Goal: Obtain resource: Download file/media

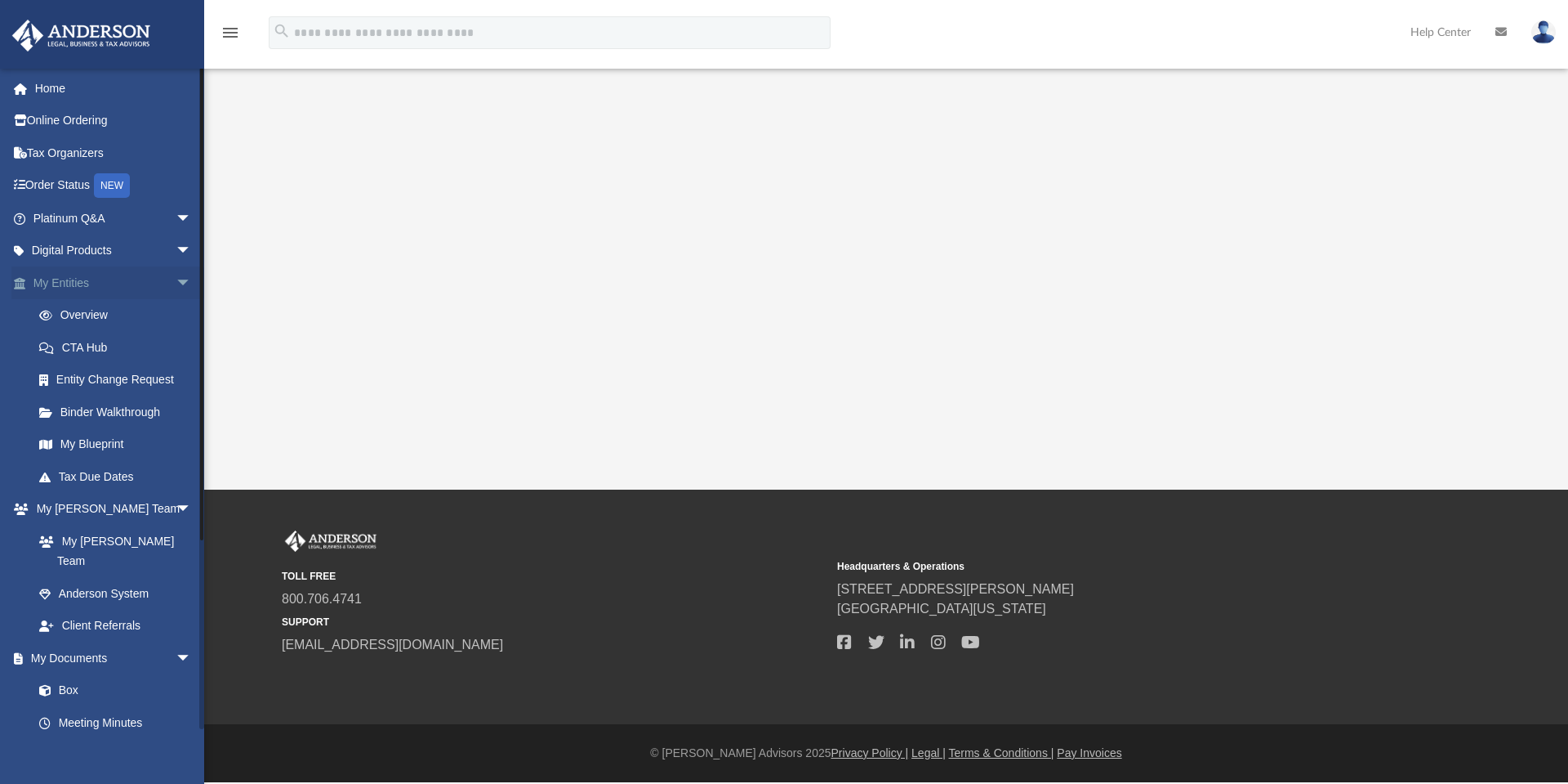
click at [176, 282] on span "arrow_drop_down" at bounding box center [192, 283] width 33 height 34
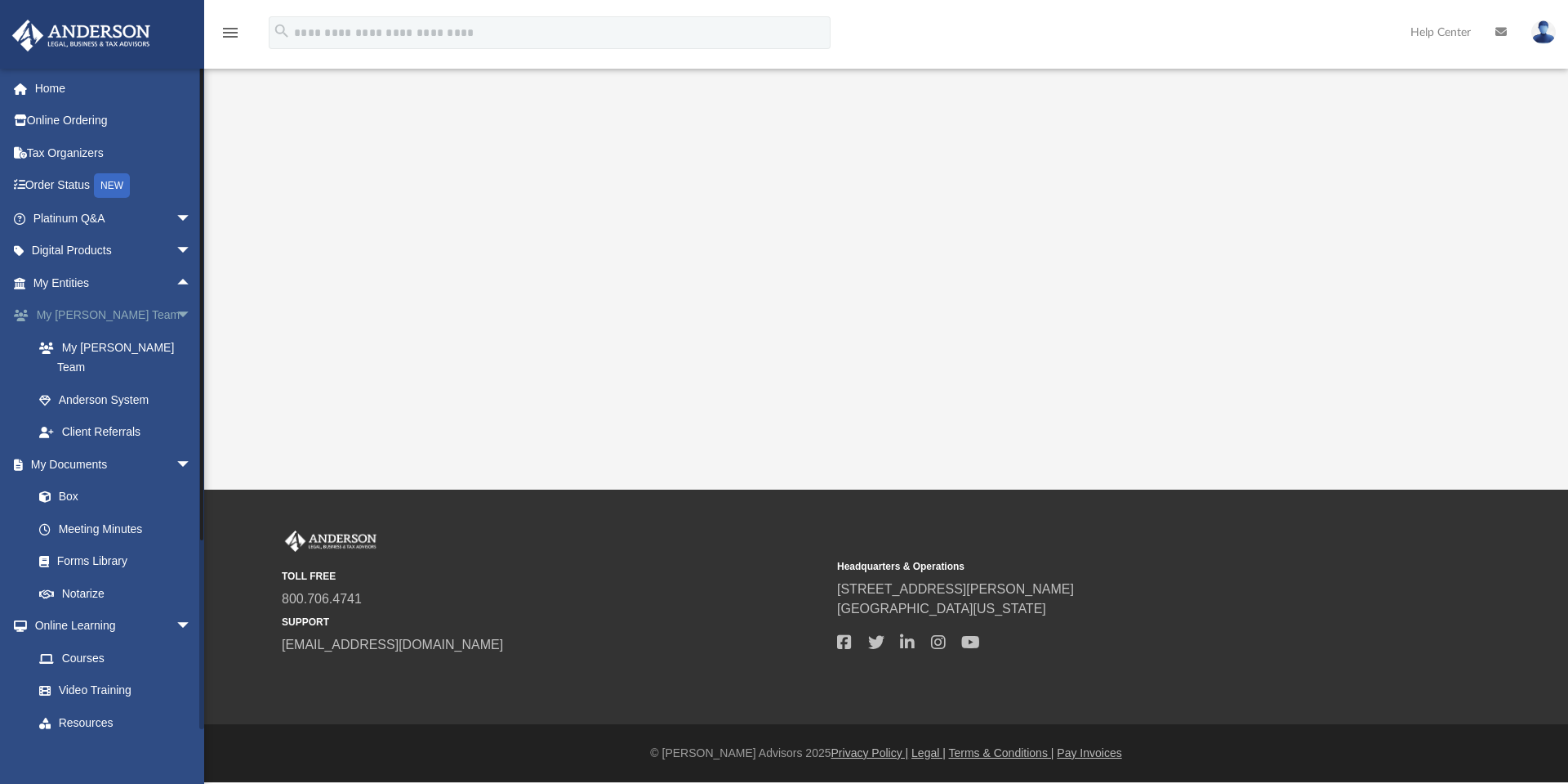
click at [176, 317] on span "arrow_drop_down" at bounding box center [192, 316] width 33 height 34
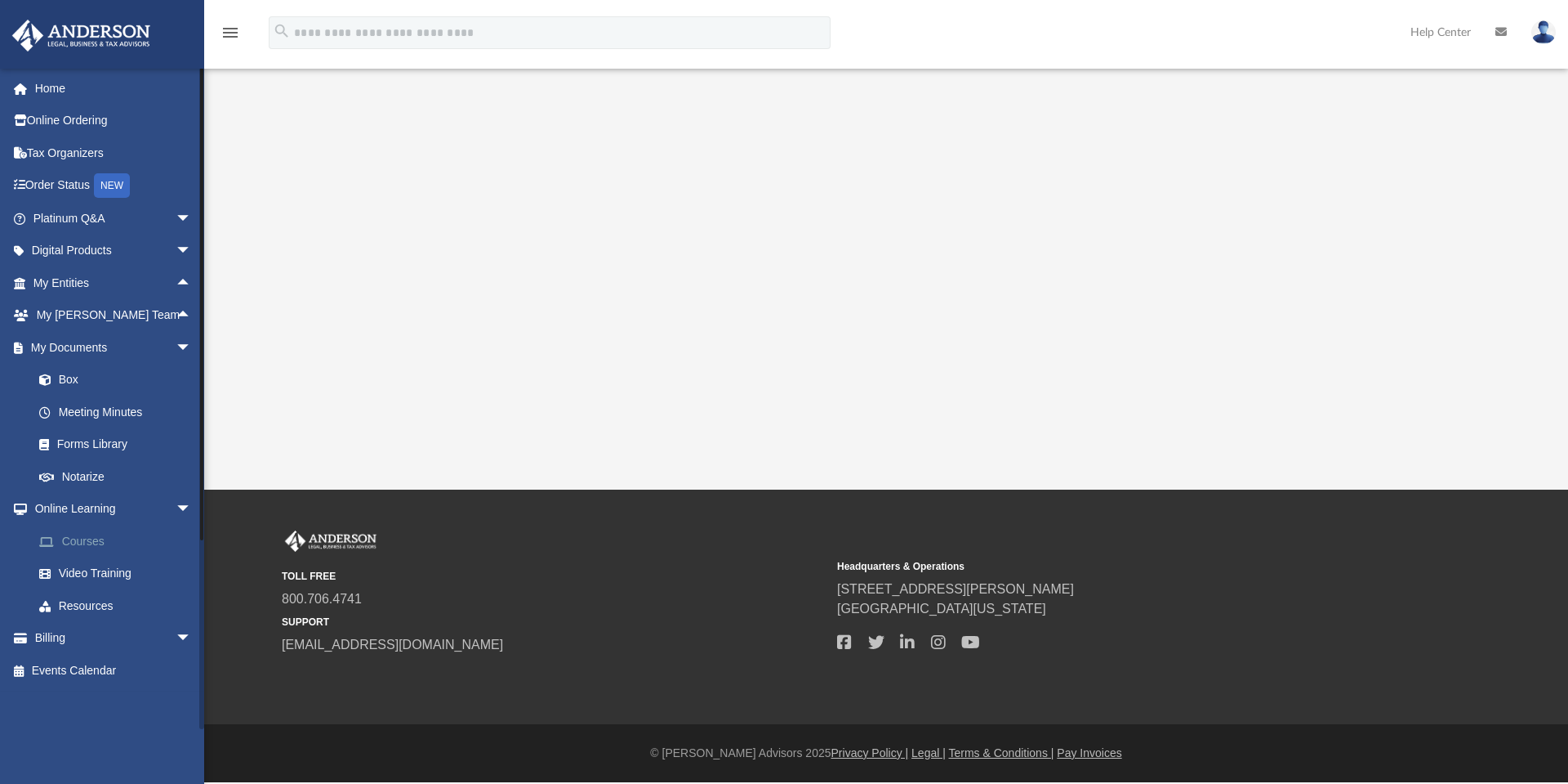
click at [83, 539] on link "Courses" at bounding box center [120, 540] width 194 height 33
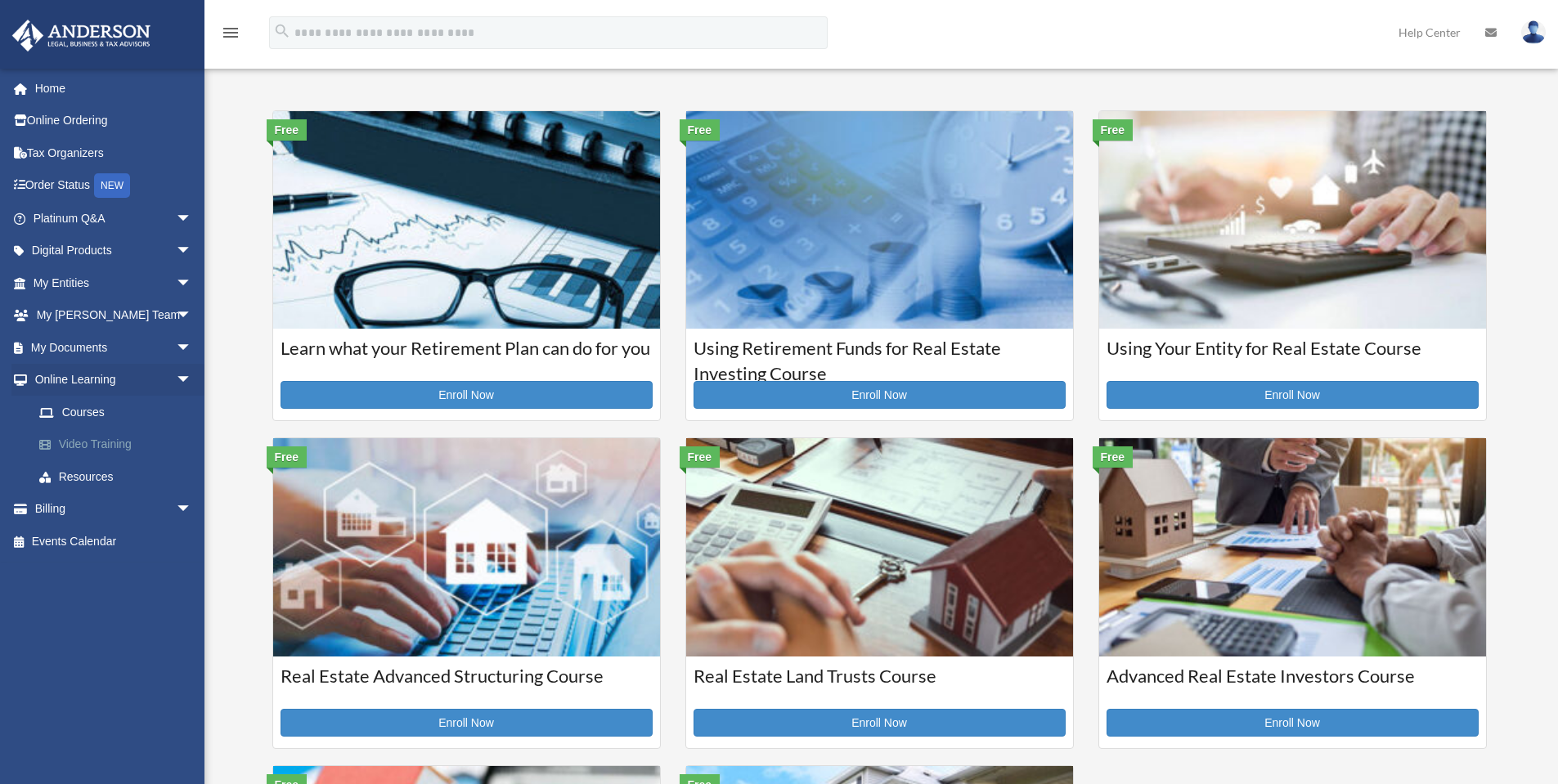
click at [108, 439] on link "Video Training" at bounding box center [120, 444] width 194 height 33
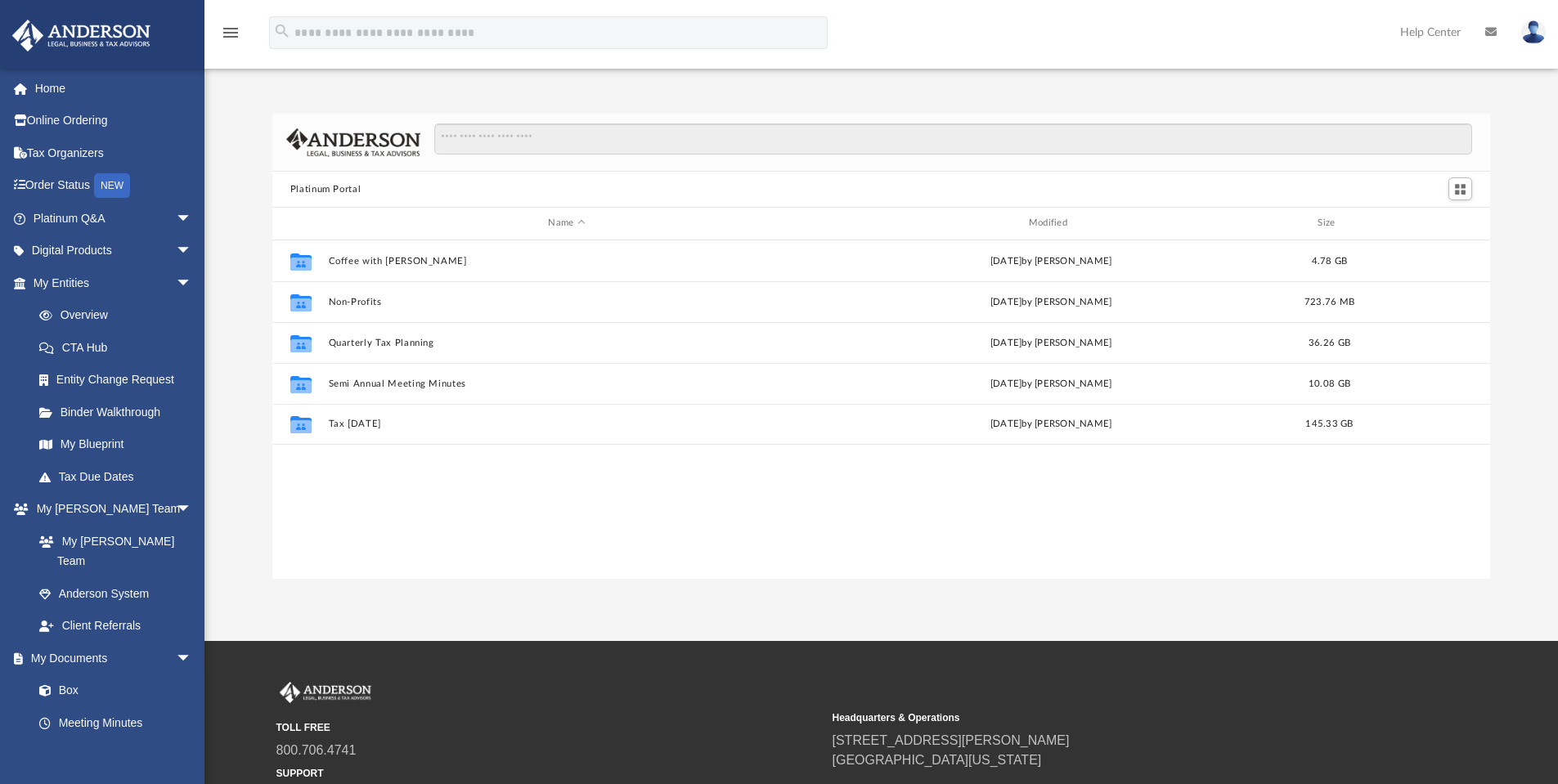
scroll to position [359, 1205]
click at [176, 509] on span "arrow_drop_down" at bounding box center [192, 510] width 33 height 34
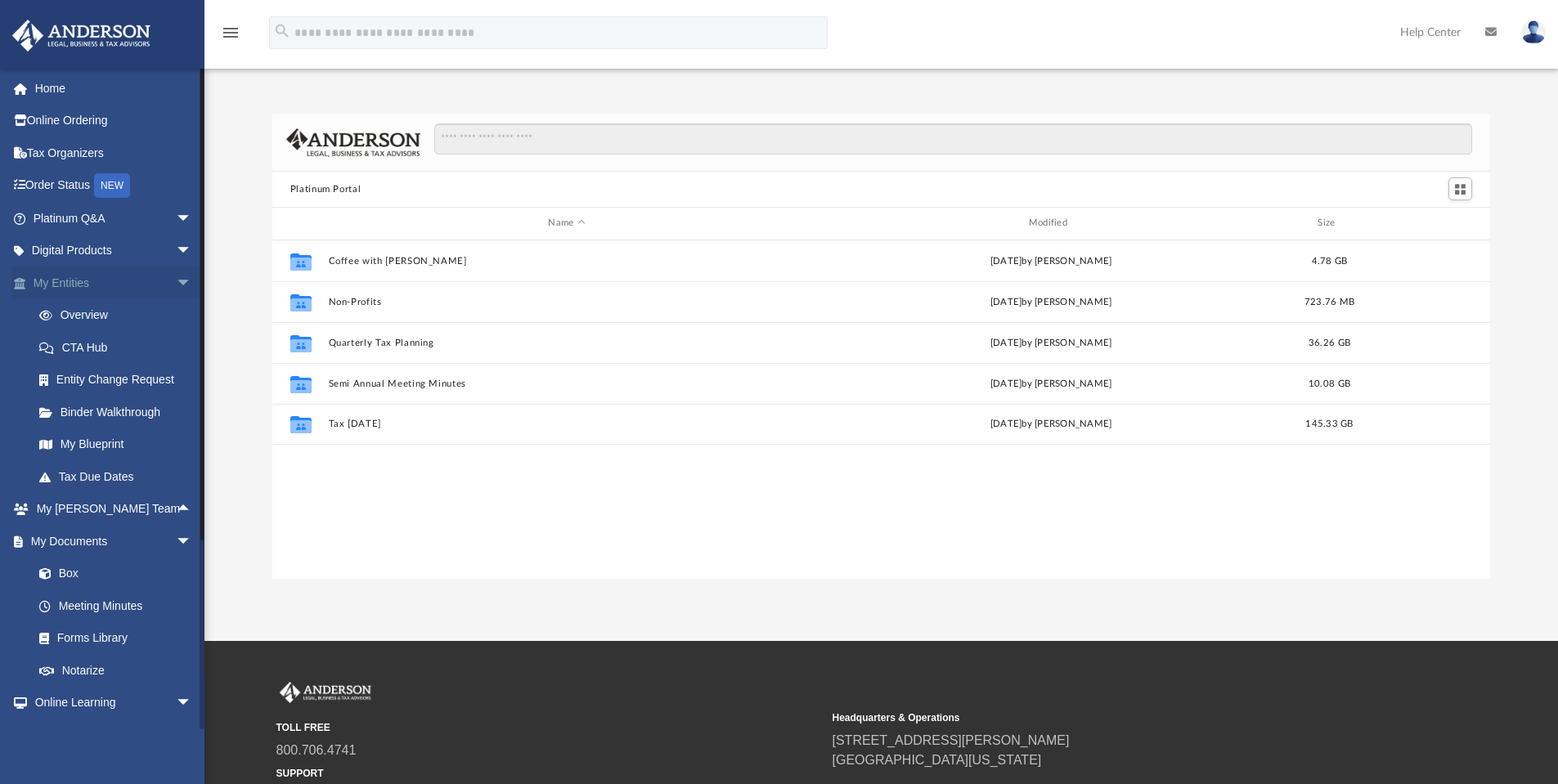
click at [176, 287] on span "arrow_drop_down" at bounding box center [192, 283] width 33 height 34
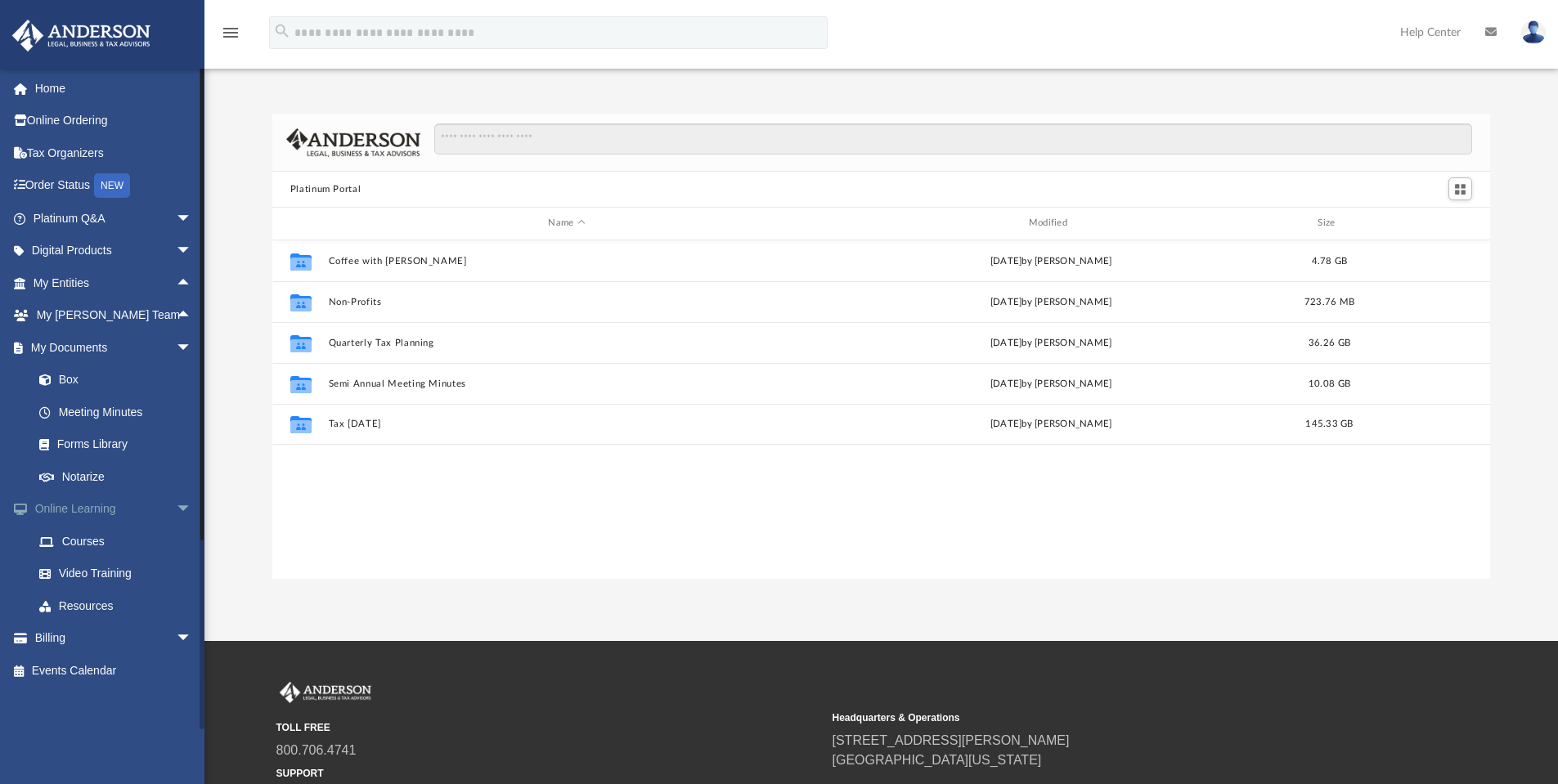
click at [176, 509] on span "arrow_drop_down" at bounding box center [192, 510] width 33 height 34
click at [77, 375] on link "Box" at bounding box center [120, 379] width 194 height 33
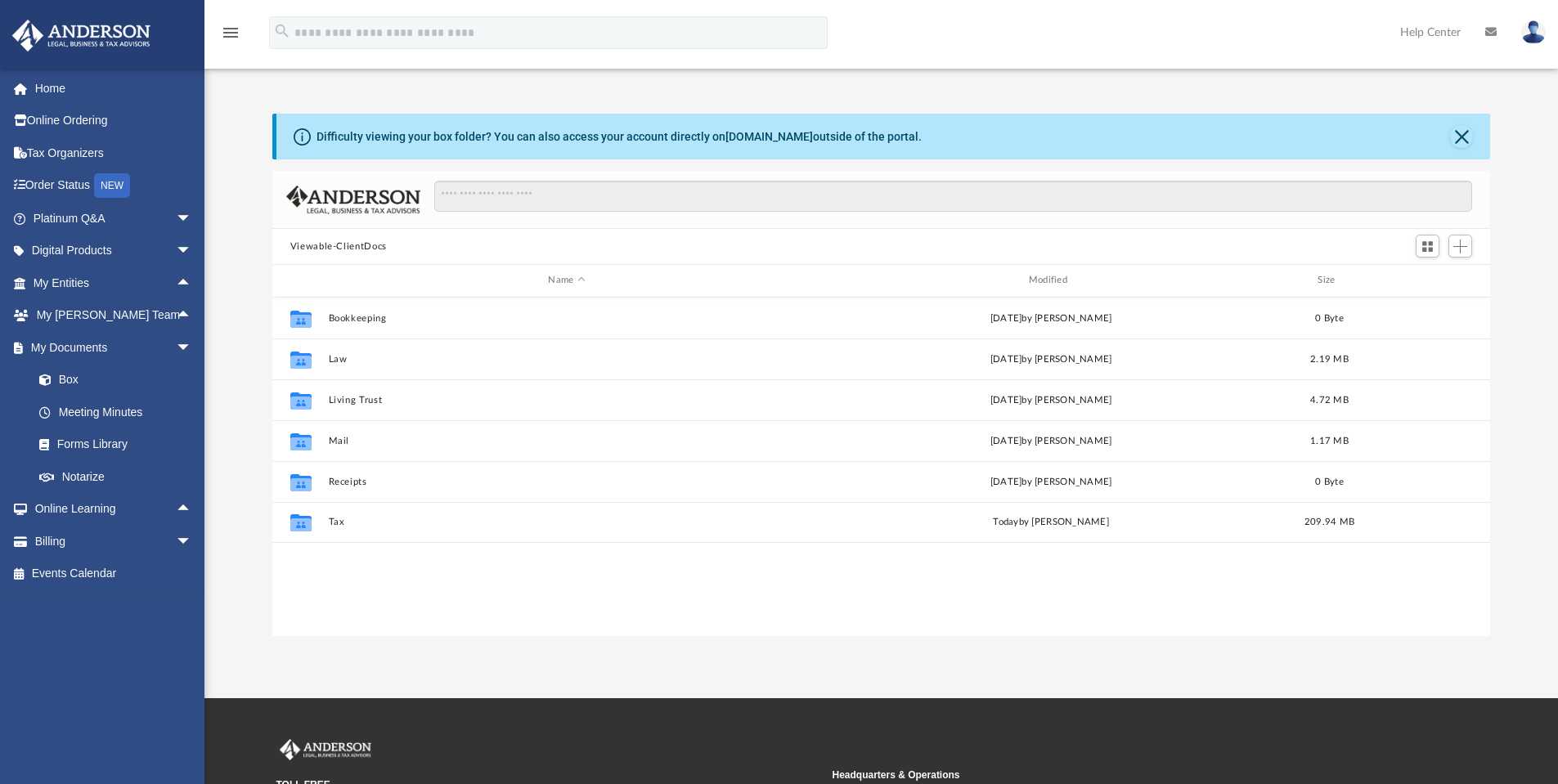
scroll to position [359, 1205]
click at [1454, 142] on button "Close" at bounding box center [1461, 136] width 23 height 23
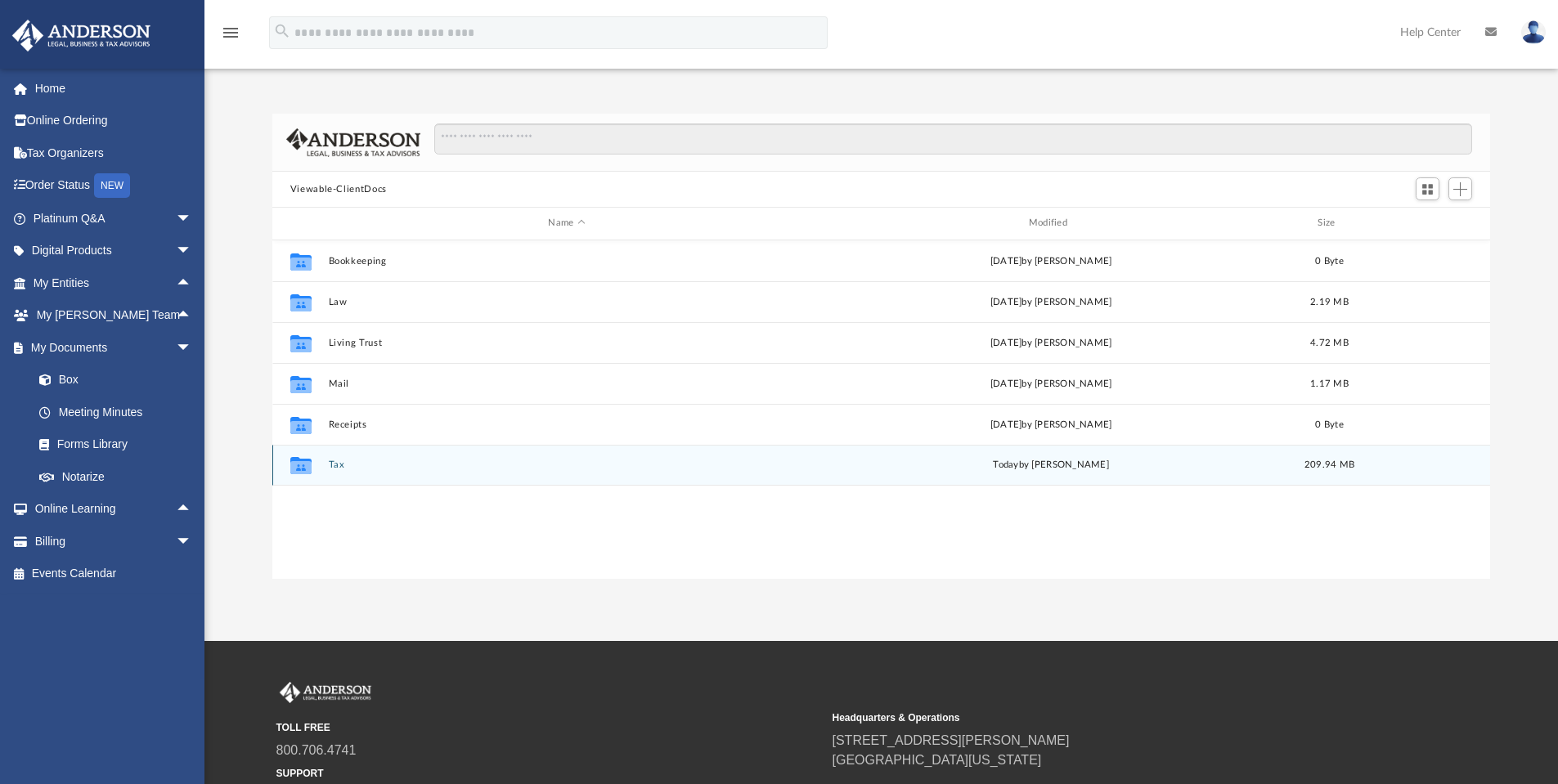
click at [337, 468] on button "Tax" at bounding box center [566, 464] width 476 height 11
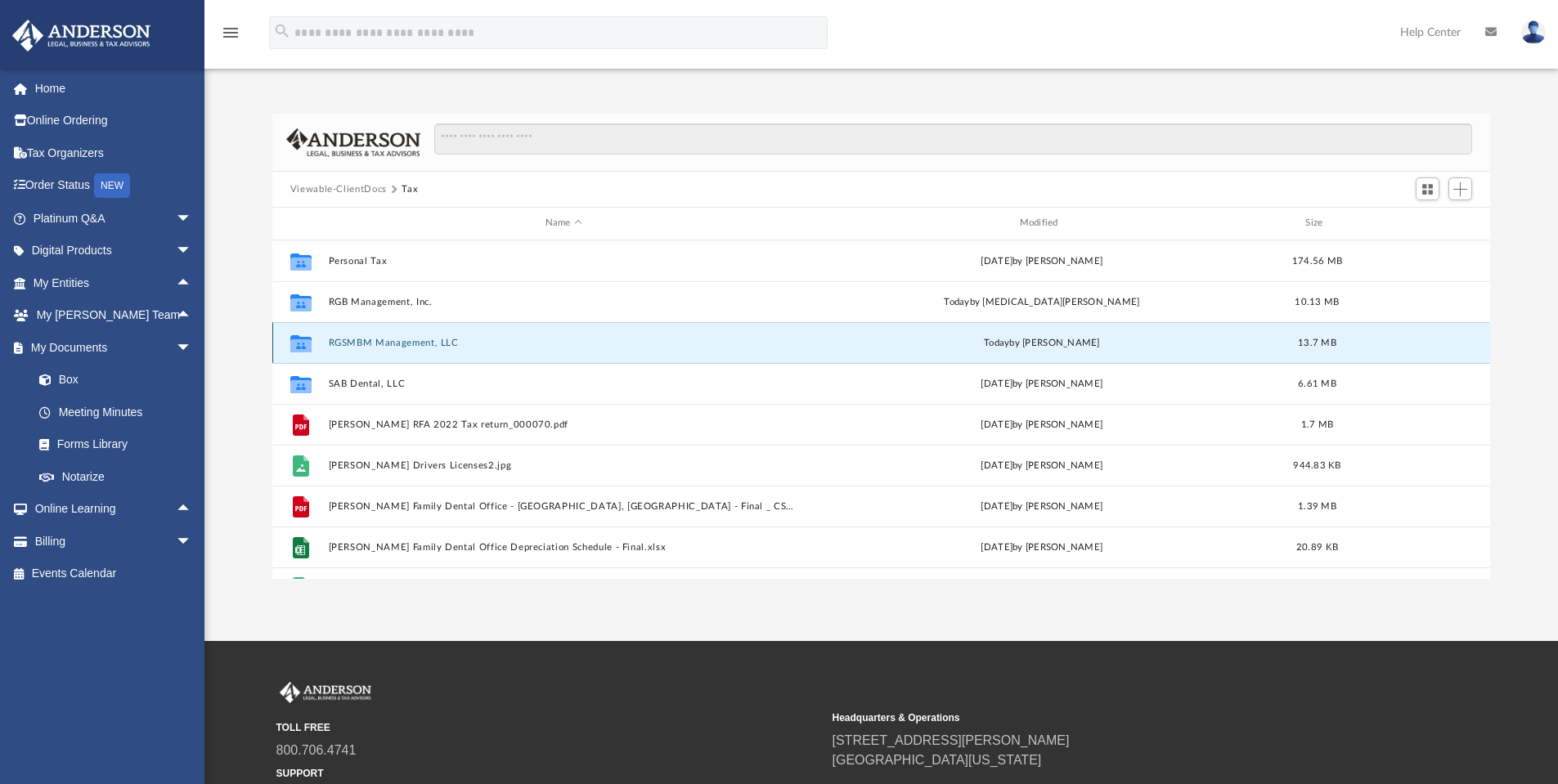
click at [439, 340] on button "RGSMBM Management, LLC" at bounding box center [564, 343] width 471 height 11
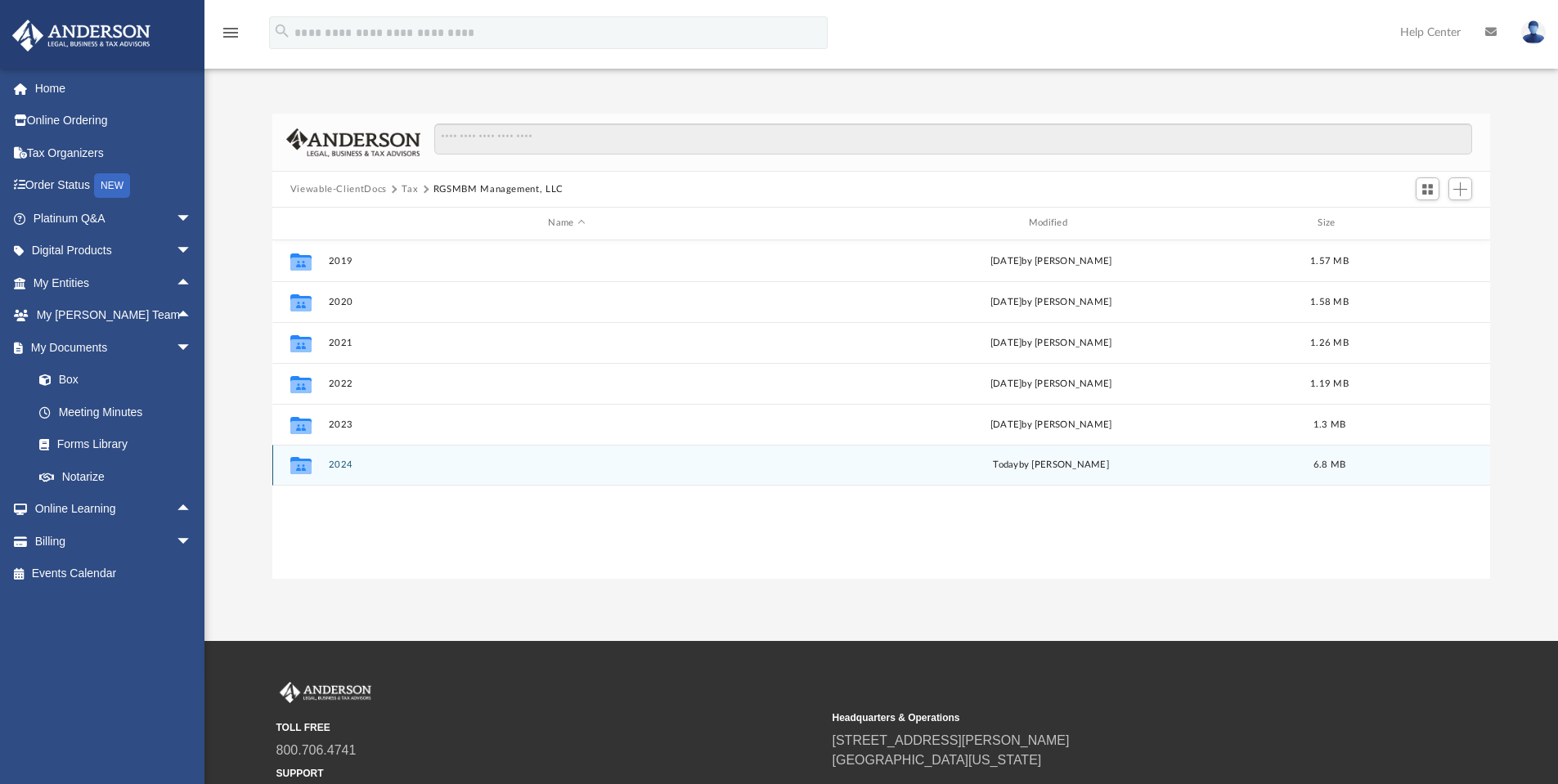
click at [352, 463] on button "2024" at bounding box center [566, 464] width 476 height 11
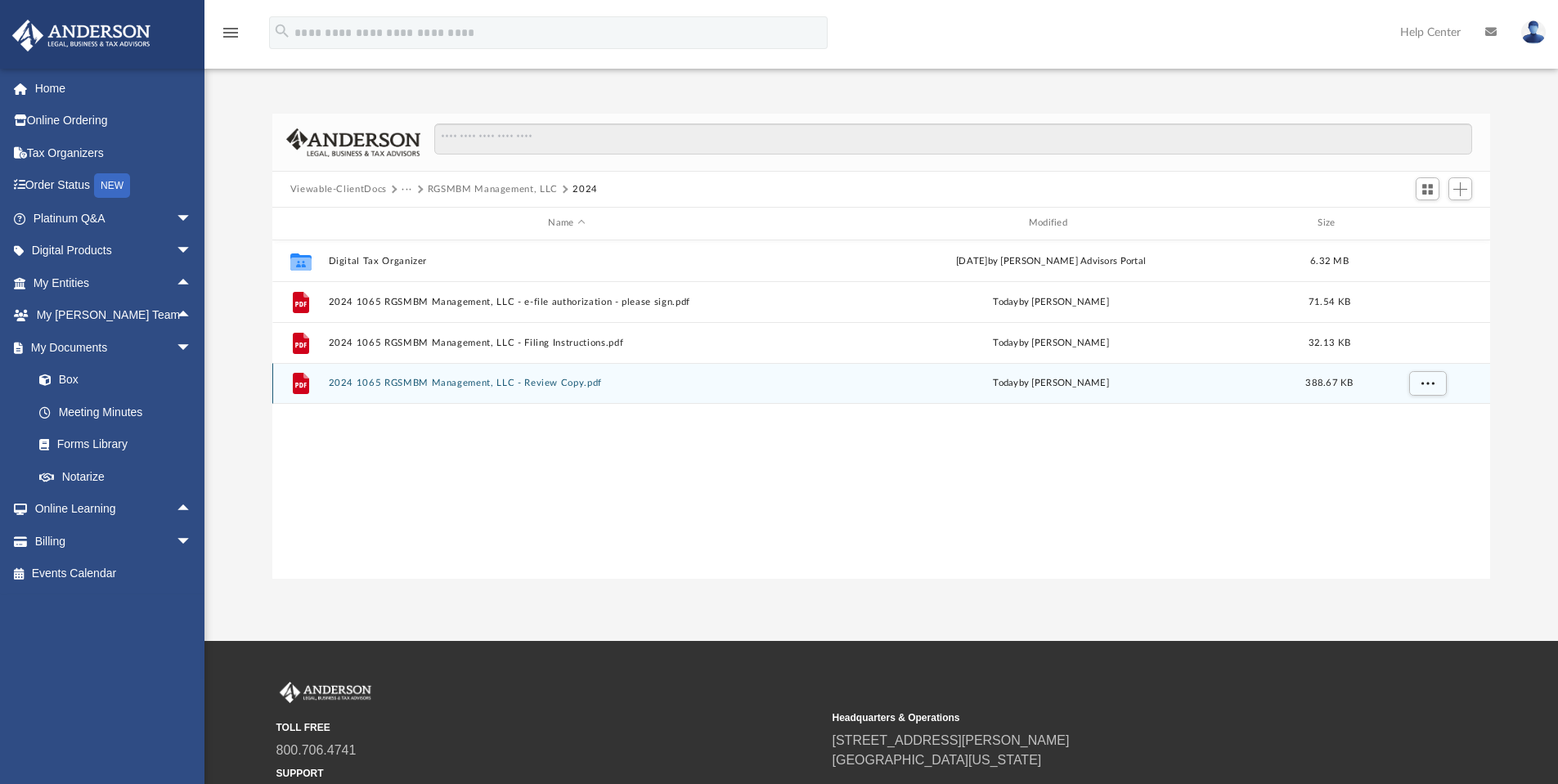
click at [502, 380] on button "2024 1065 RGSMBM Management, LLC - Review Copy.pdf" at bounding box center [566, 382] width 476 height 11
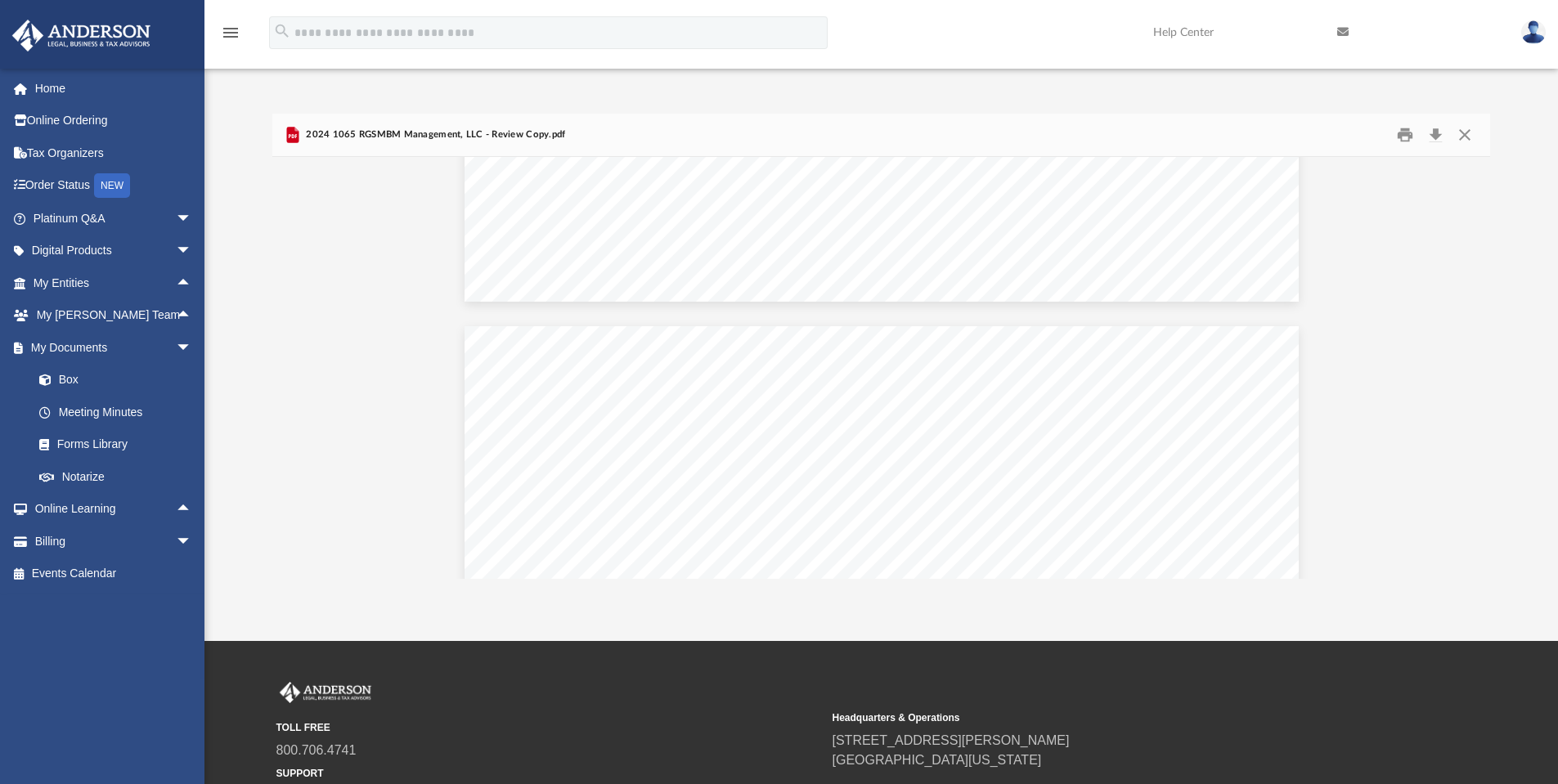
scroll to position [8390, 0]
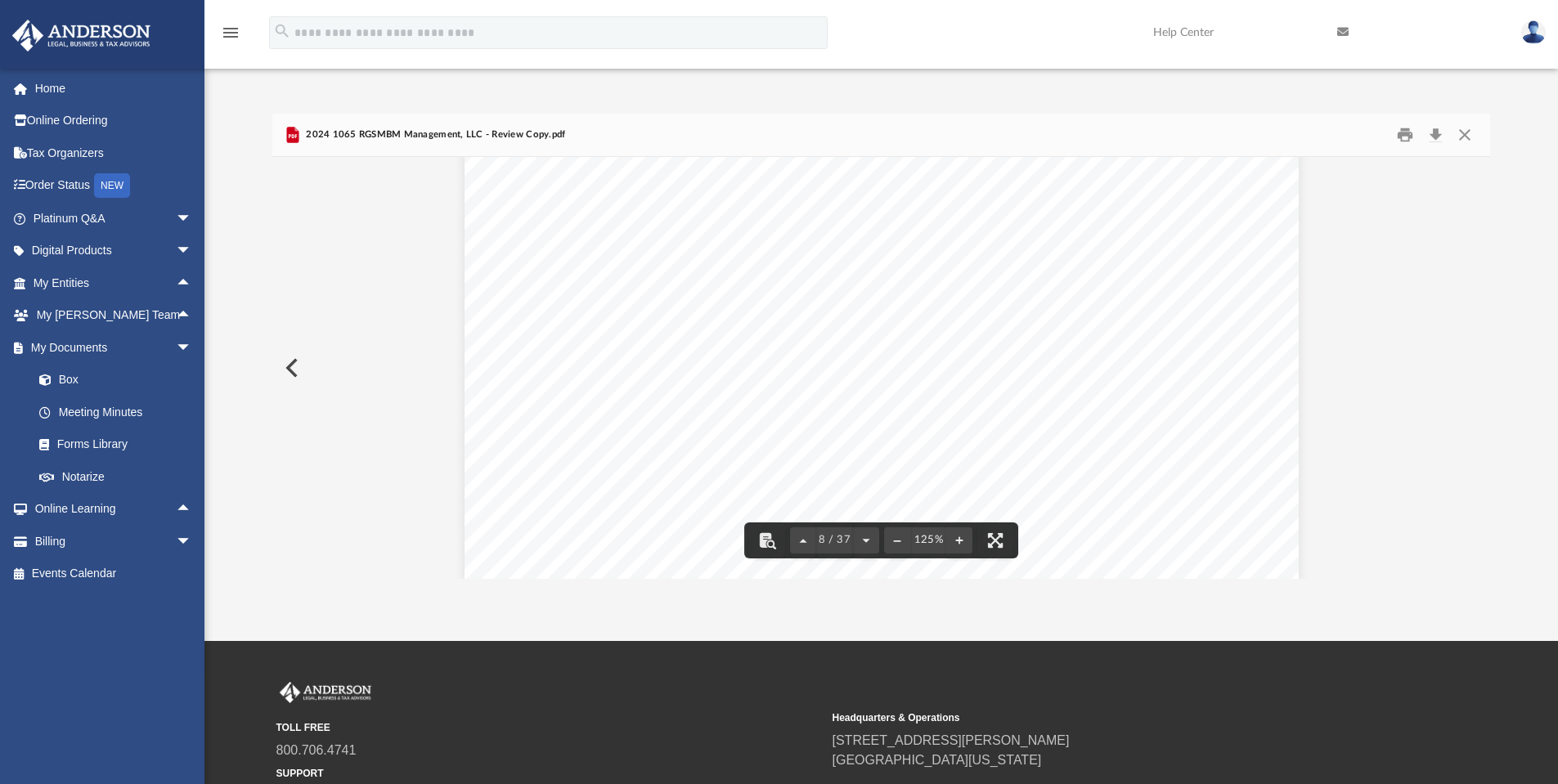
click at [301, 366] on button "Preview" at bounding box center [290, 367] width 36 height 46
click at [1465, 129] on button "Close" at bounding box center [1465, 136] width 30 height 26
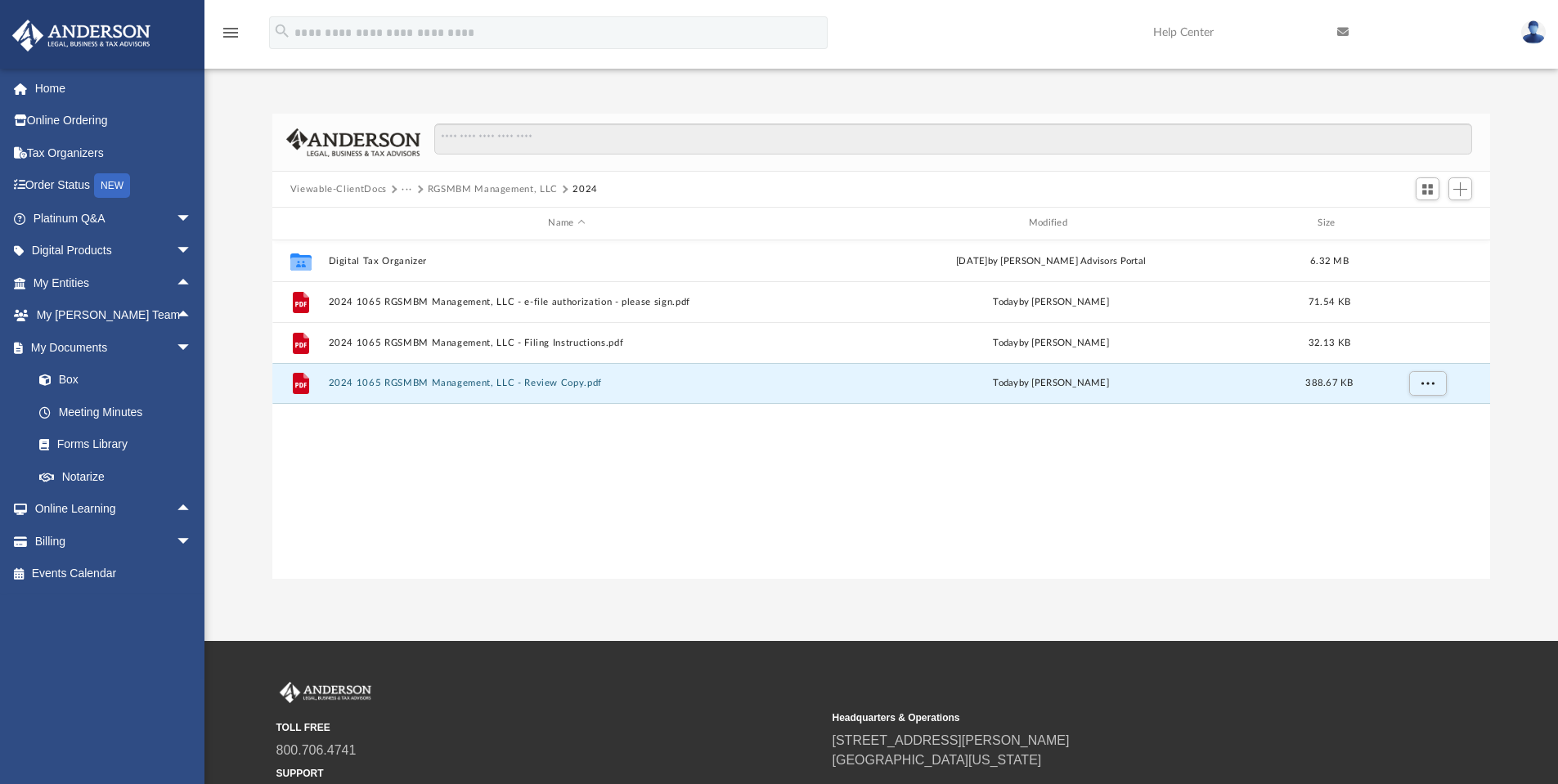
click at [364, 191] on button "Viewable-ClientDocs" at bounding box center [338, 189] width 96 height 15
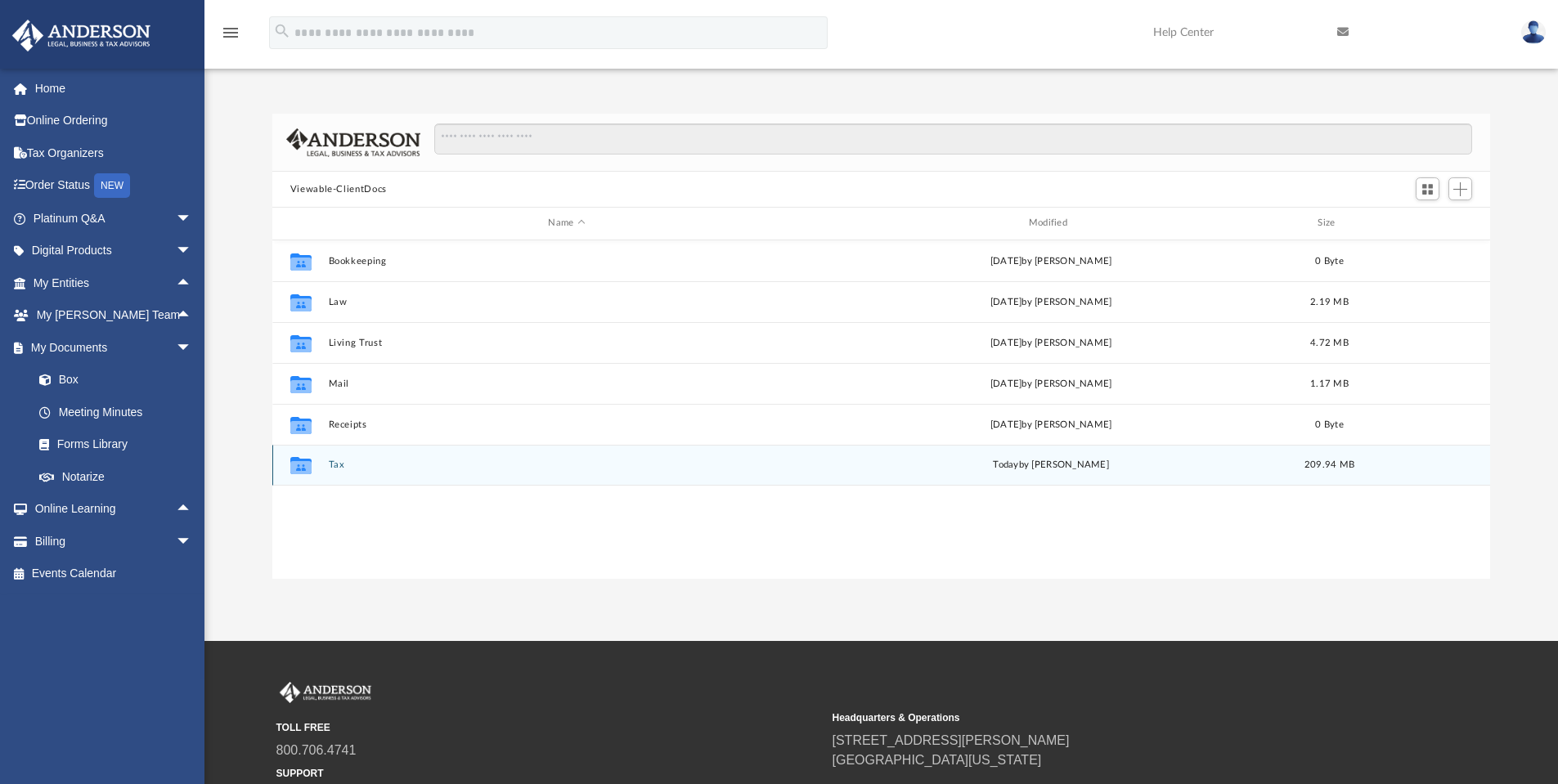
click at [359, 462] on button "Tax" at bounding box center [566, 464] width 476 height 11
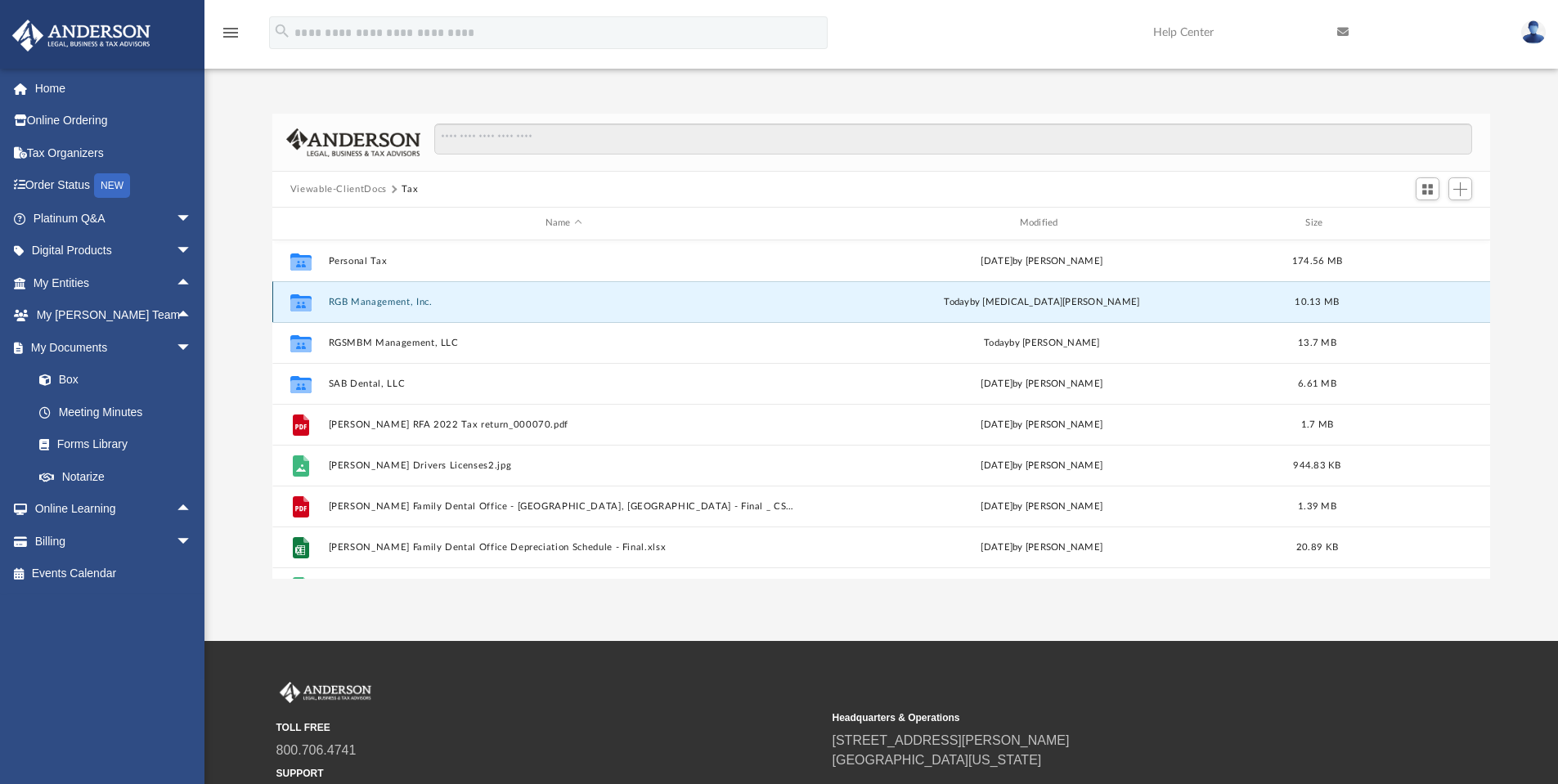
click at [391, 302] on button "RGB Management, Inc." at bounding box center [564, 302] width 471 height 11
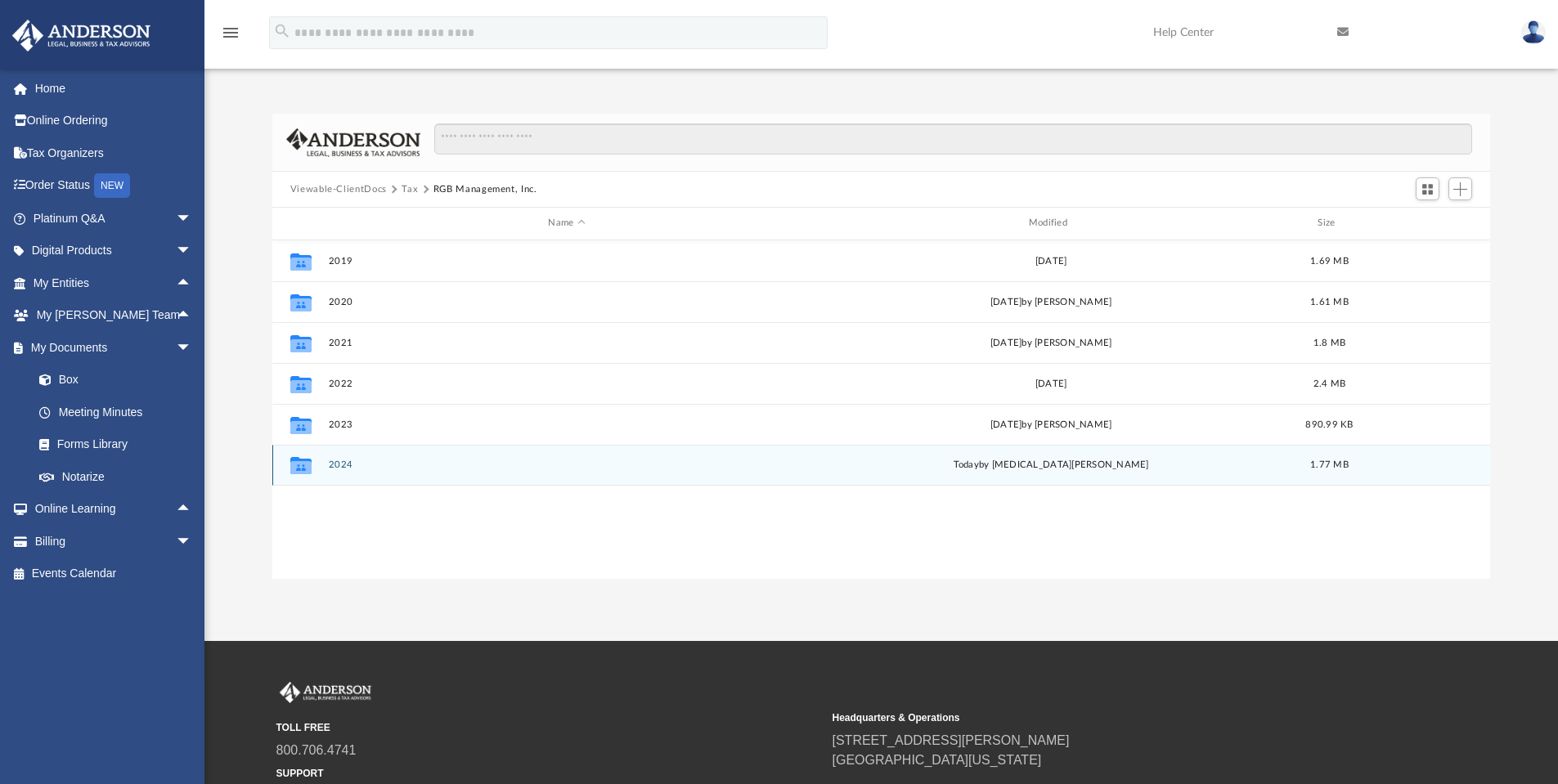
click at [352, 466] on button "2024" at bounding box center [566, 464] width 476 height 11
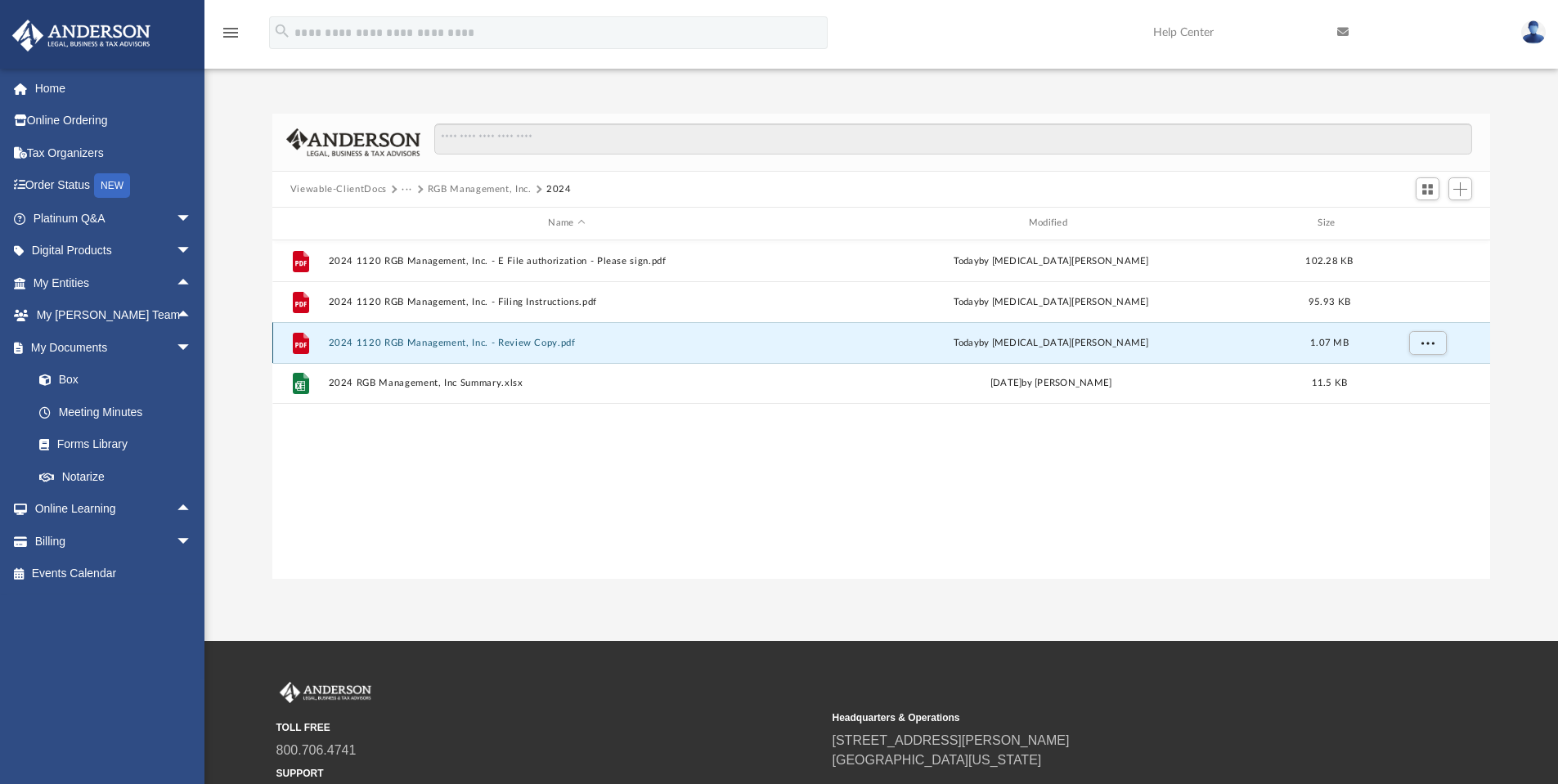
click at [437, 346] on button "2024 1120 RGB Management, Inc. - Review Copy.pdf" at bounding box center [566, 343] width 476 height 11
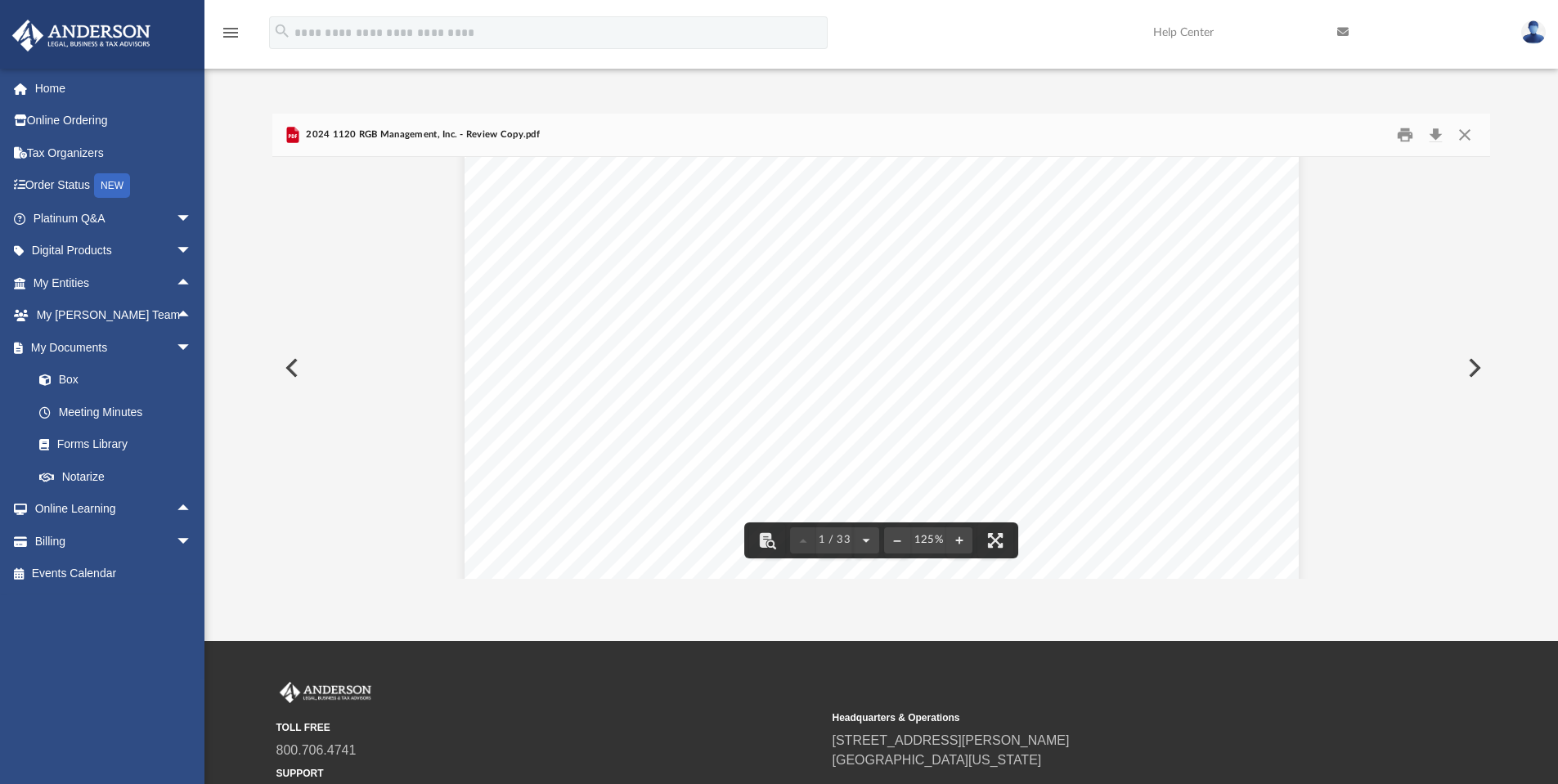
scroll to position [0, 0]
